Goal: Task Accomplishment & Management: Use online tool/utility

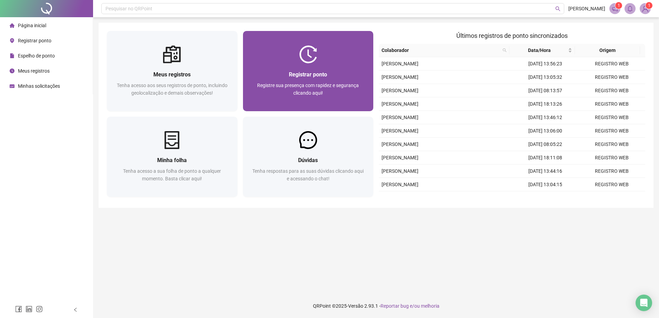
click at [294, 76] on span "Registrar ponto" at bounding box center [308, 74] width 38 height 7
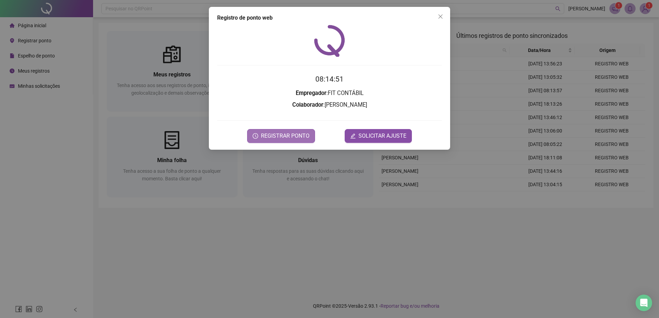
click at [294, 136] on span "REGISTRAR PONTO" at bounding box center [285, 136] width 49 height 8
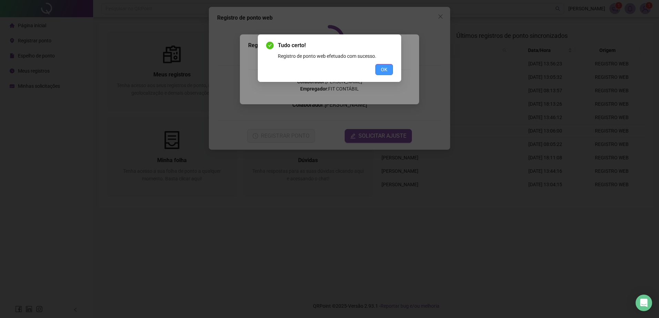
click at [385, 66] on span "OK" at bounding box center [384, 70] width 7 height 8
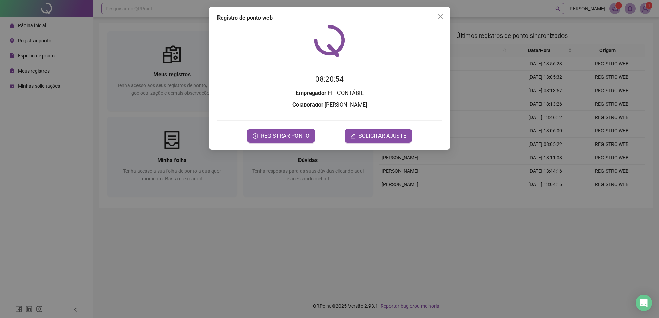
click at [442, 12] on button "Close" at bounding box center [440, 16] width 11 height 11
